Goal: Book appointment/travel/reservation

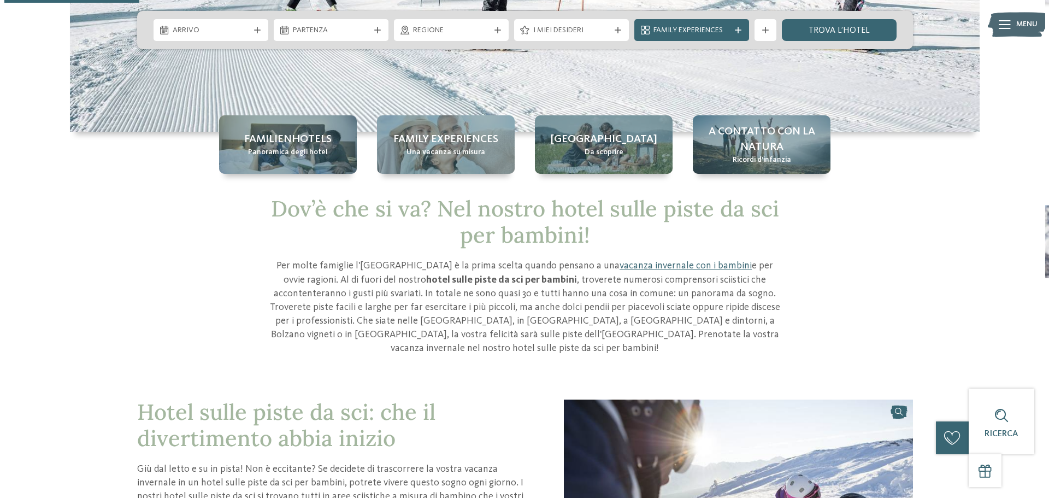
scroll to position [109, 0]
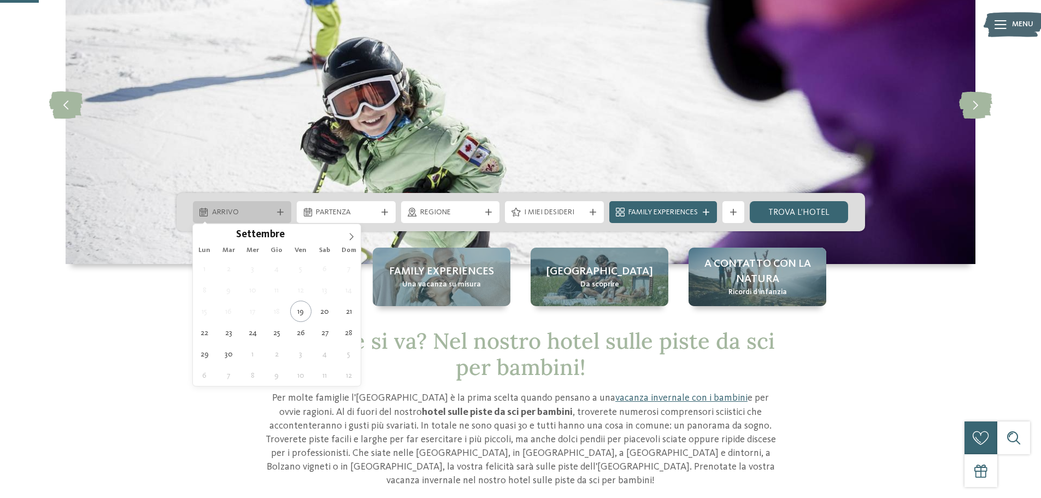
click at [273, 218] on div "Arrivo" at bounding box center [242, 212] width 66 height 12
click at [347, 238] on icon at bounding box center [351, 237] width 8 height 8
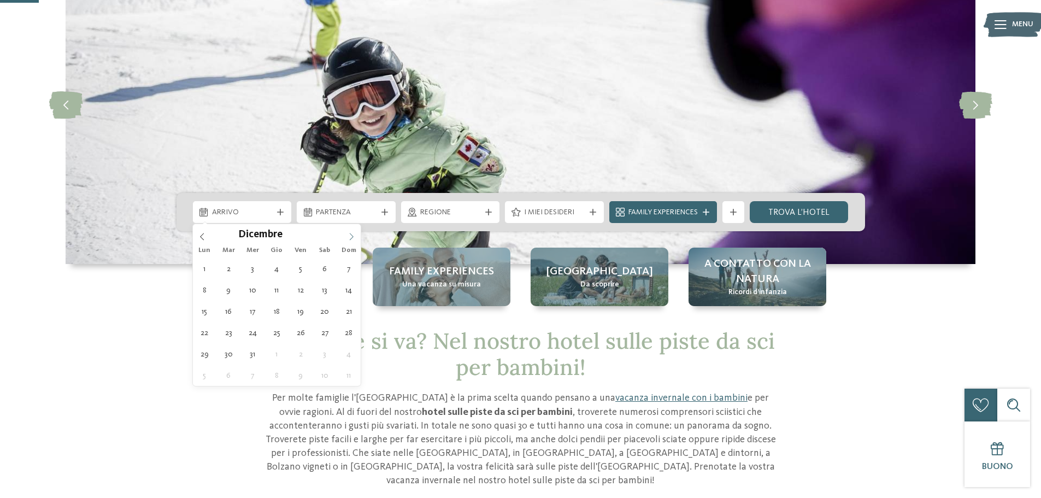
type input "****"
click at [347, 238] on icon at bounding box center [351, 237] width 8 height 8
type div "[DATE]"
type input "****"
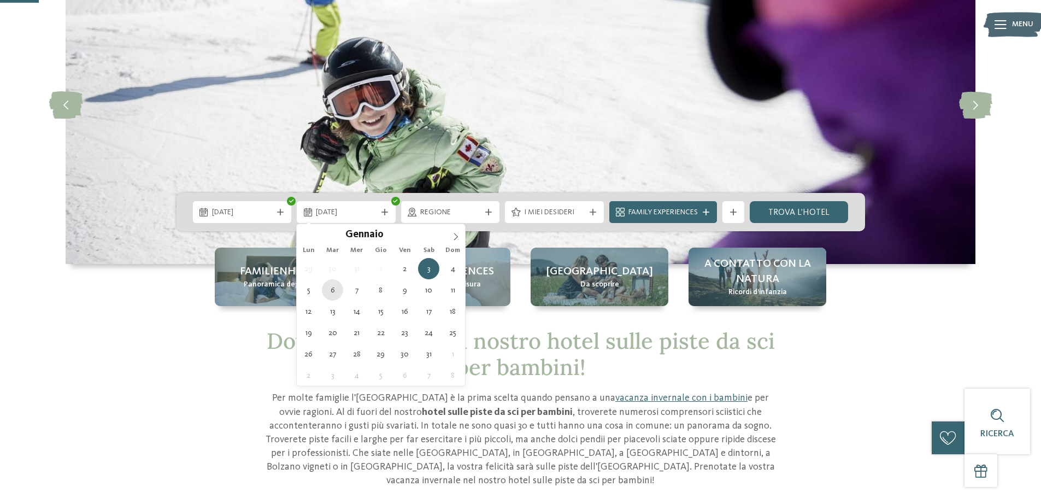
type div "[DATE]"
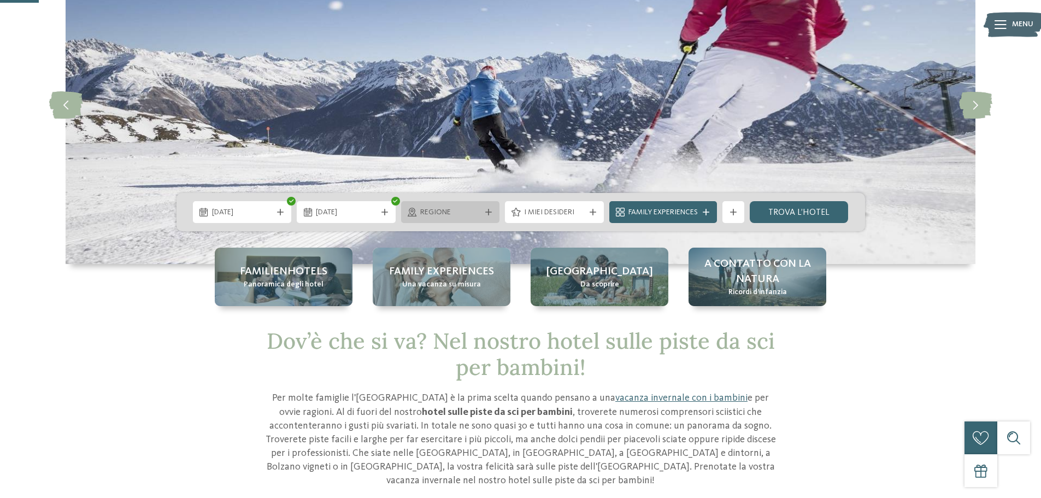
click at [442, 213] on span "Regione" at bounding box center [450, 212] width 61 height 11
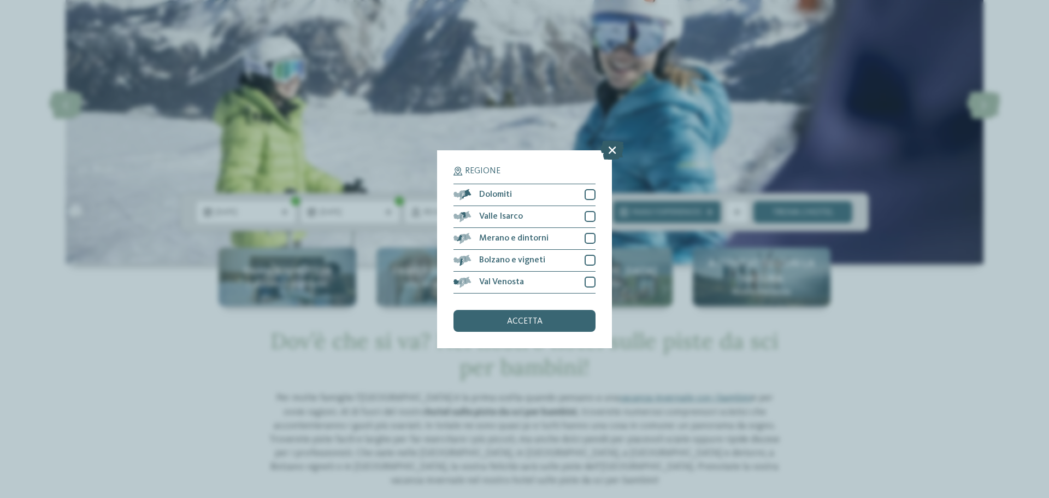
click at [606, 150] on icon at bounding box center [611, 149] width 23 height 19
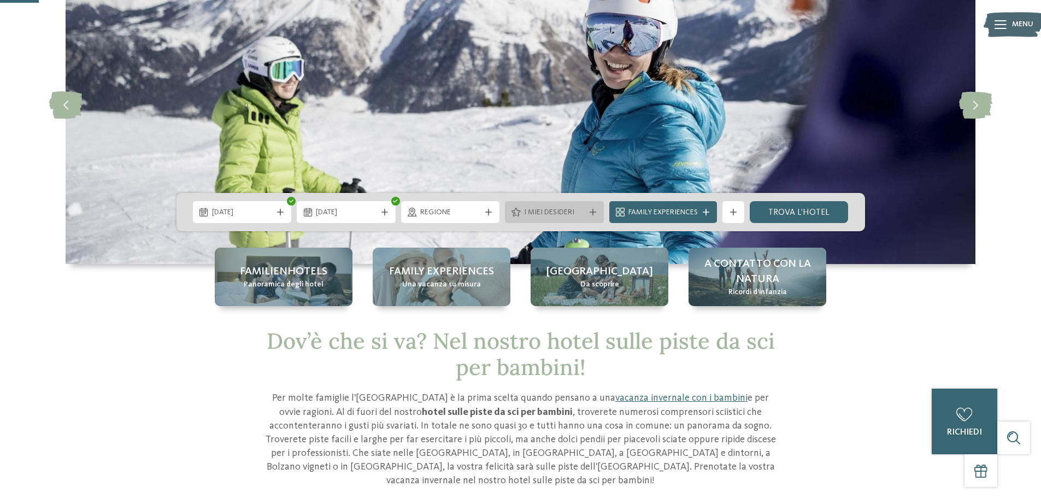
click at [569, 210] on span "I miei desideri" at bounding box center [554, 212] width 61 height 11
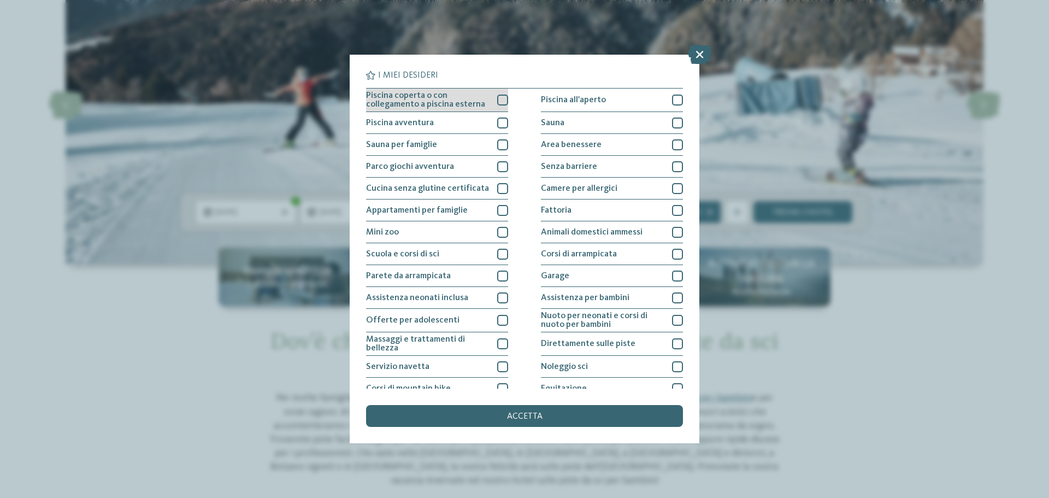
click at [500, 101] on div at bounding box center [502, 100] width 11 height 11
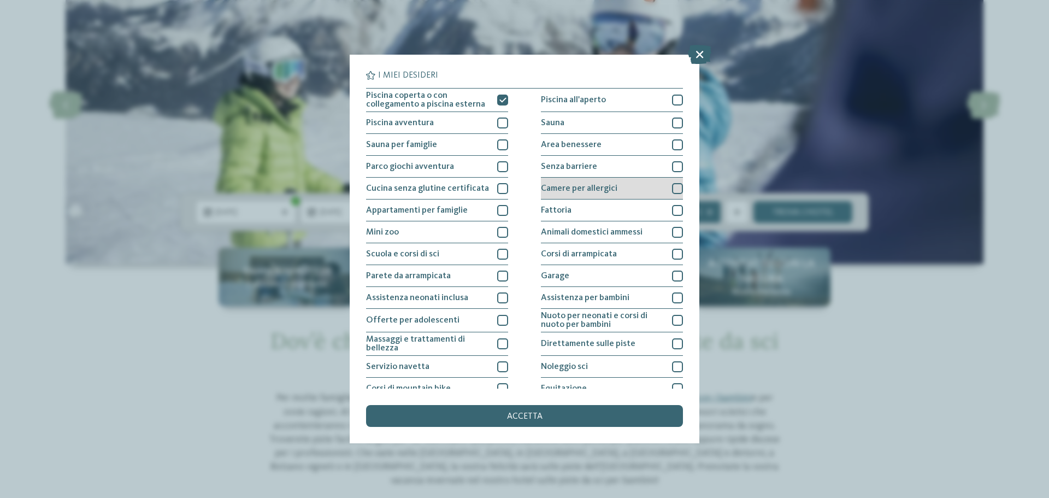
scroll to position [55, 0]
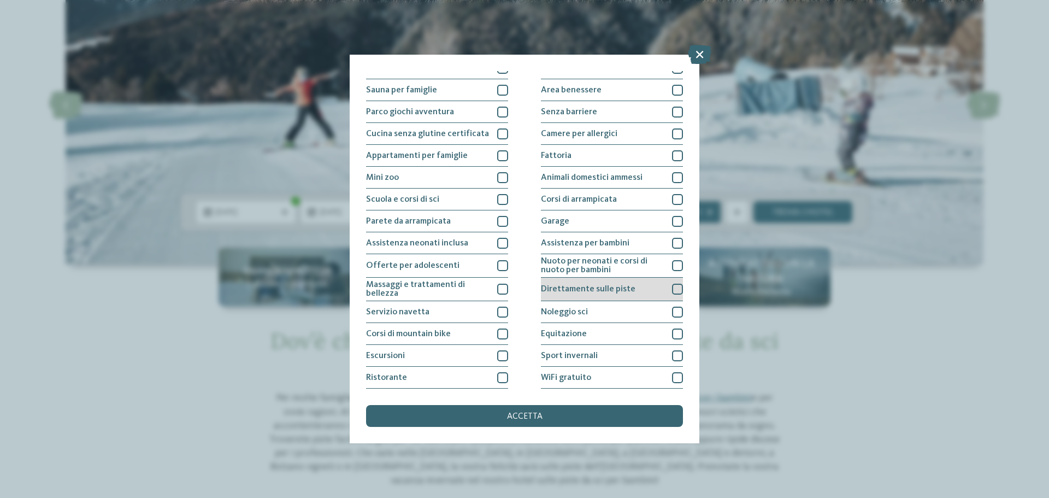
click at [672, 290] on div at bounding box center [677, 289] width 11 height 11
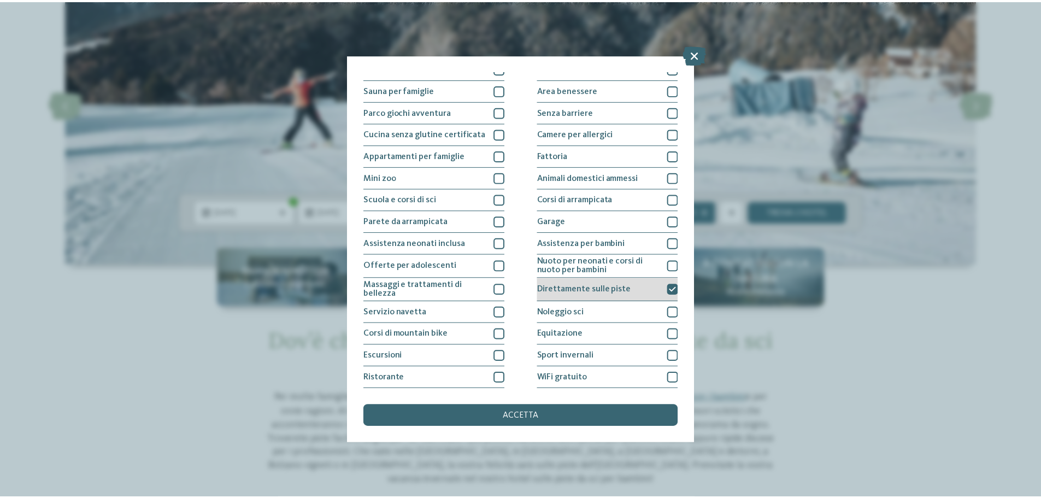
scroll to position [76, 0]
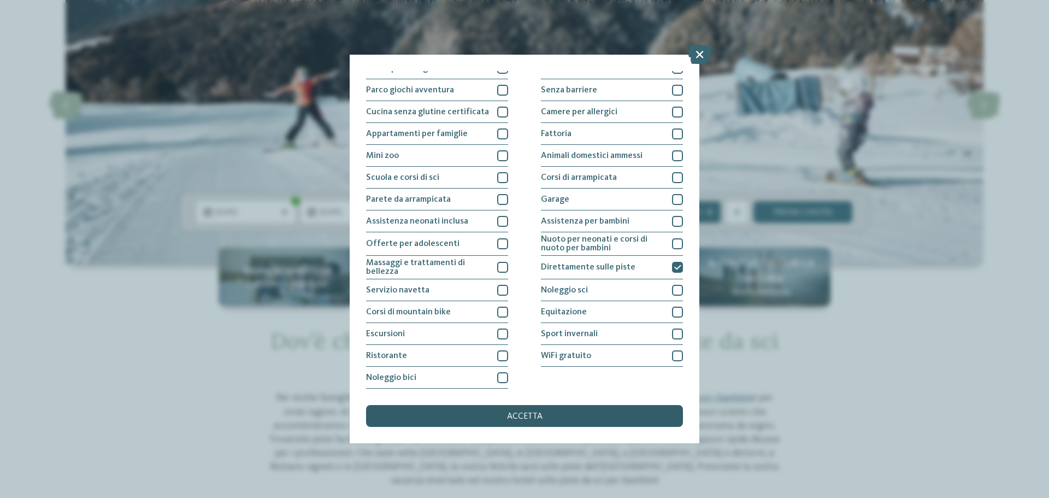
click at [569, 410] on div "accetta" at bounding box center [524, 416] width 317 height 22
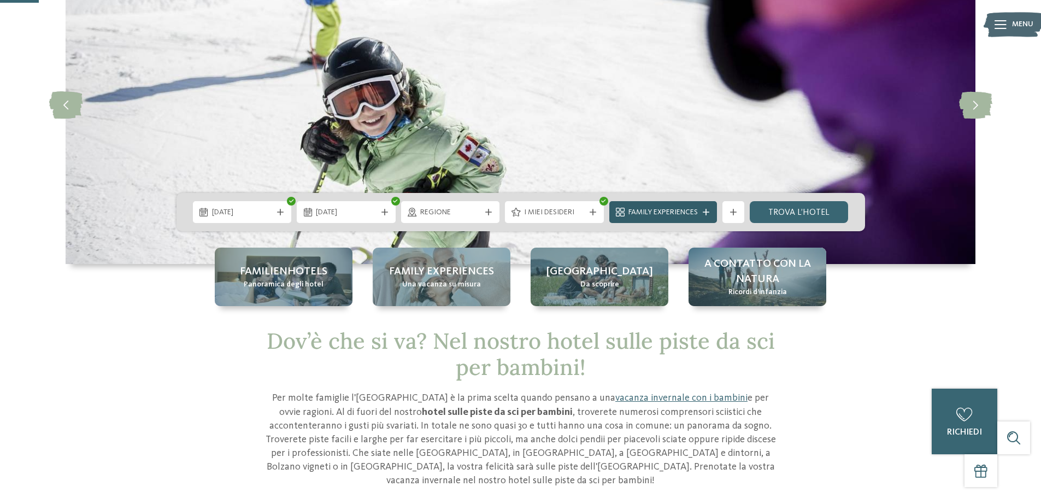
click at [679, 213] on span "Family Experiences" at bounding box center [662, 212] width 69 height 11
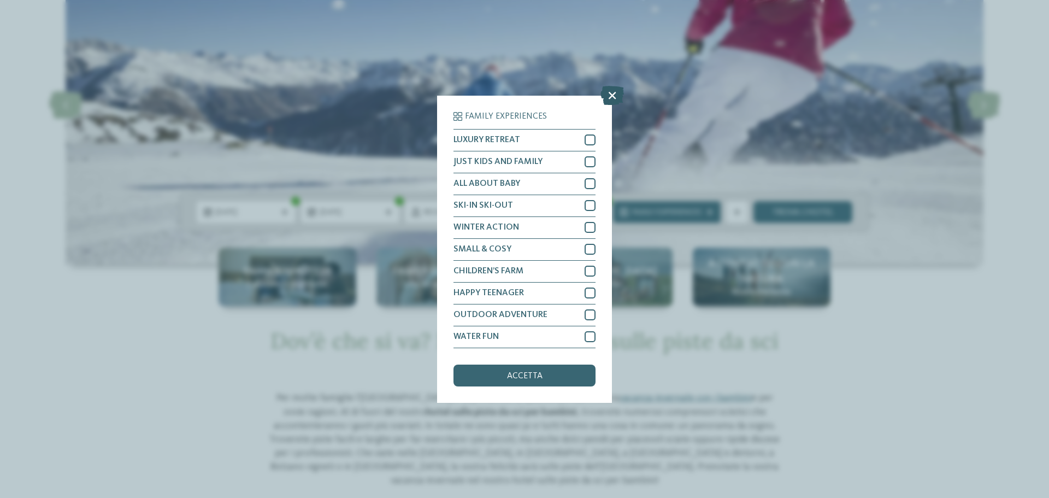
click at [610, 96] on icon at bounding box center [611, 94] width 23 height 19
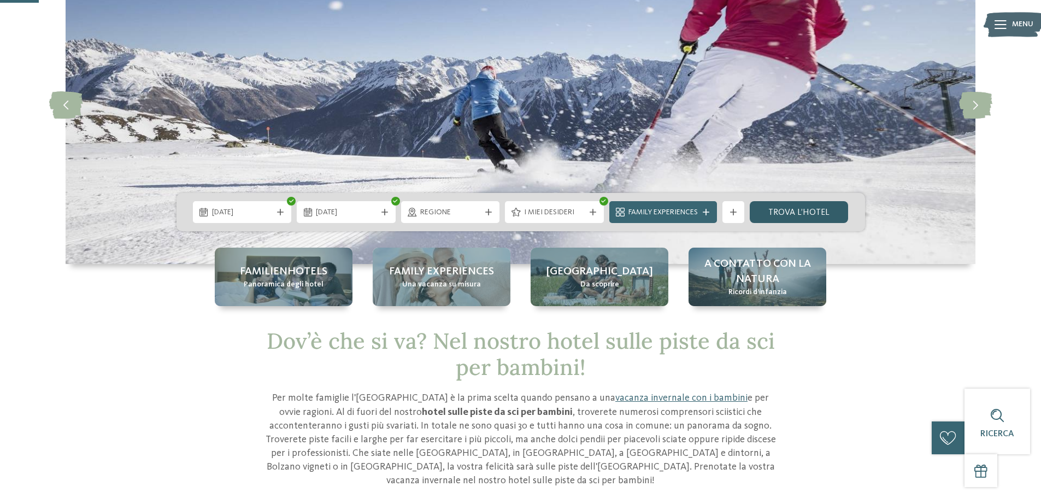
click at [821, 212] on link "trova l’hotel" at bounding box center [799, 212] width 99 height 22
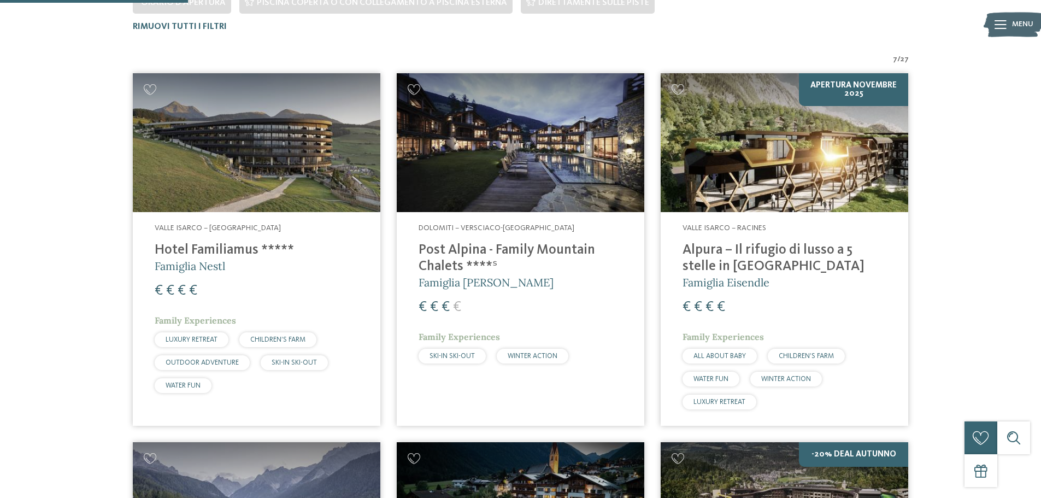
scroll to position [358, 0]
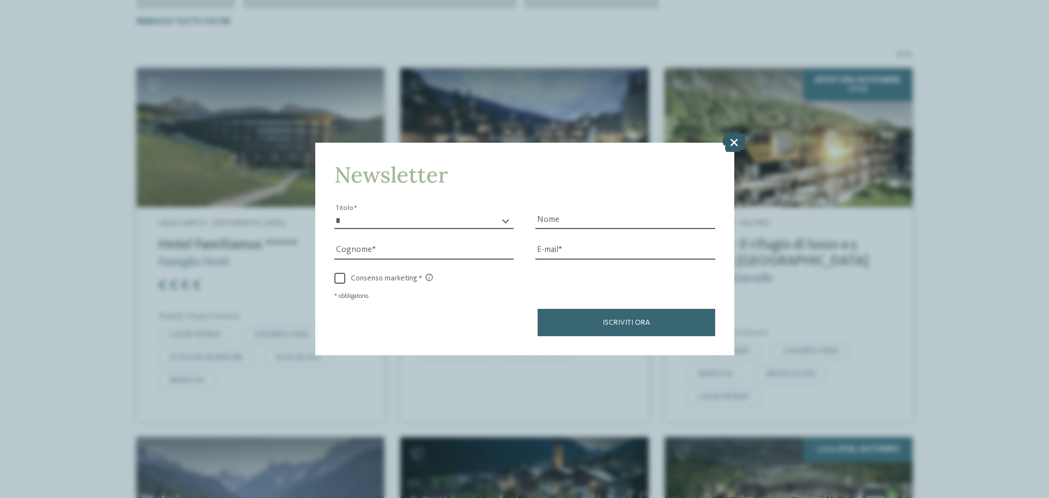
click at [734, 137] on icon at bounding box center [733, 142] width 23 height 19
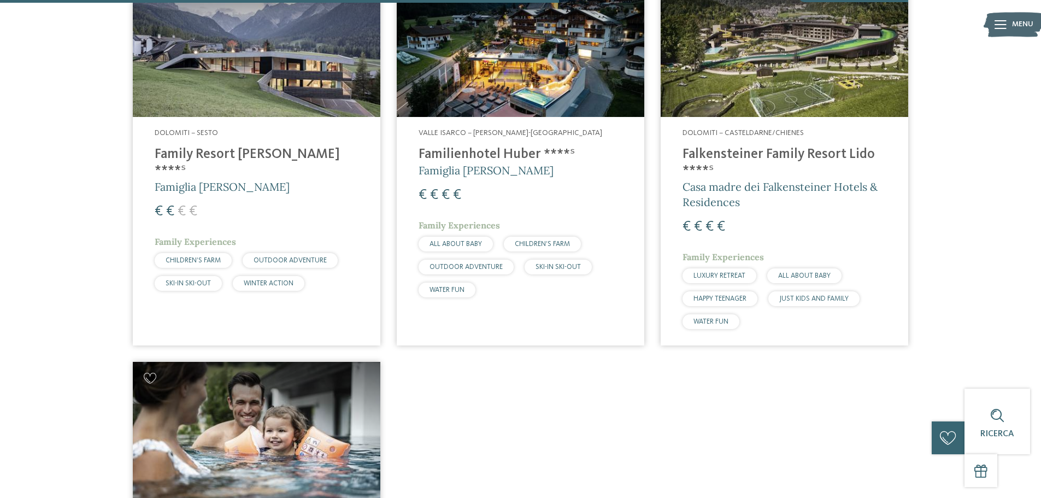
scroll to position [795, 0]
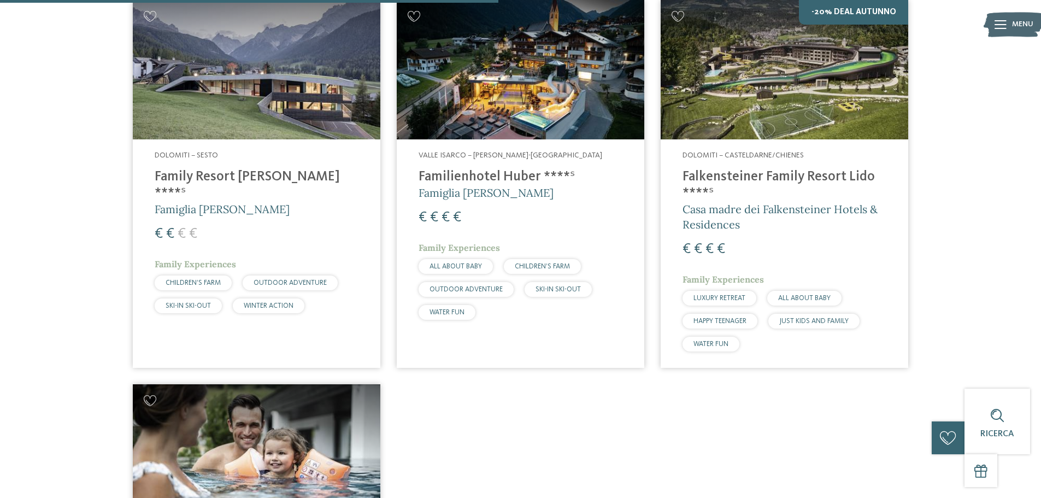
click at [228, 105] on img at bounding box center [256, 69] width 247 height 139
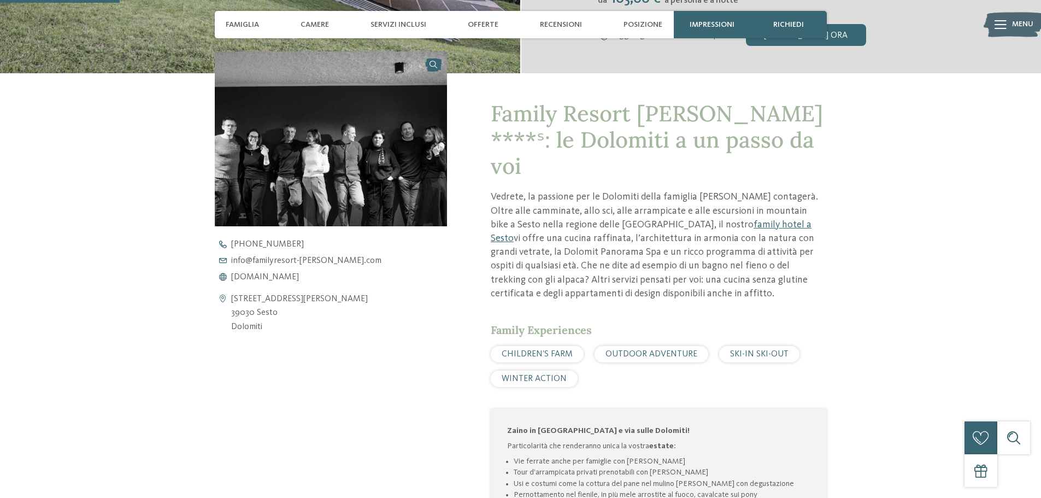
scroll to position [382, 0]
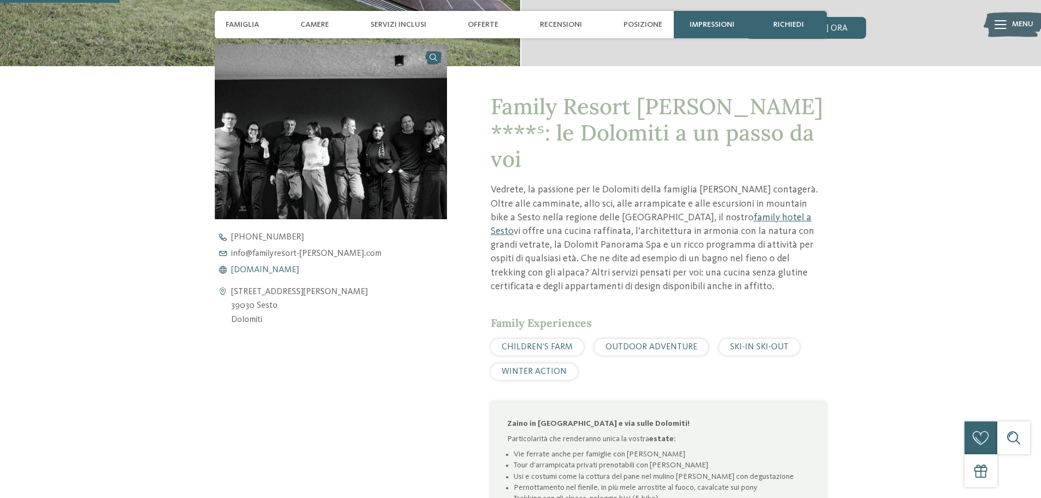
click at [291, 266] on span "www.familyresort-rainer.com" at bounding box center [265, 270] width 68 height 9
